Goal: Task Accomplishment & Management: Use online tool/utility

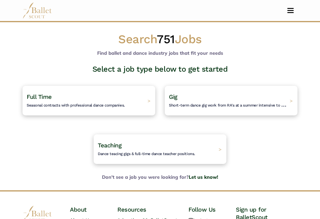
click at [184, 103] on span "Short-term dance gig work from RA's at a summer intensive to Nutcracker guestin…" at bounding box center [244, 104] width 151 height 7
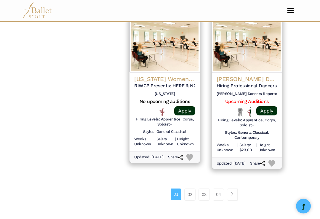
scroll to position [806, 0]
click at [195, 193] on link "02" at bounding box center [189, 195] width 11 height 12
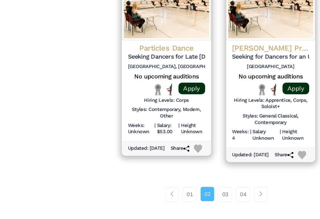
scroll to position [808, 0]
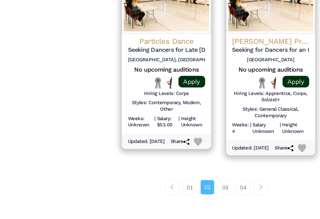
click at [205, 181] on link "03" at bounding box center [210, 187] width 11 height 12
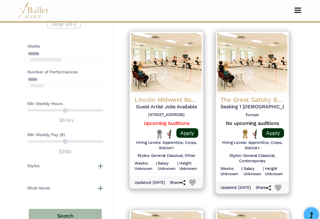
scroll to position [450, 0]
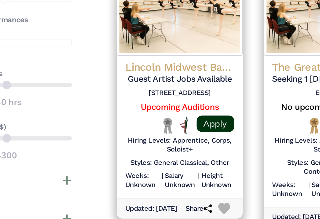
click at [174, 124] on link "Apply" at bounding box center [184, 128] width 21 height 9
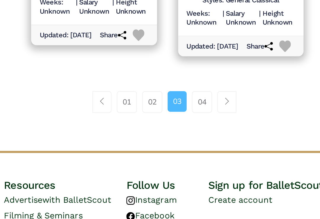
scroll to position [847, 0]
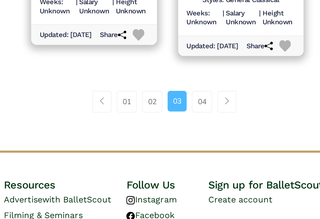
click at [219, 142] on link "04" at bounding box center [224, 148] width 11 height 12
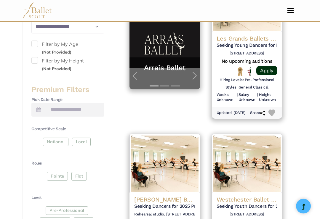
scroll to position [328, 0]
